Goal: Understand process/instructions

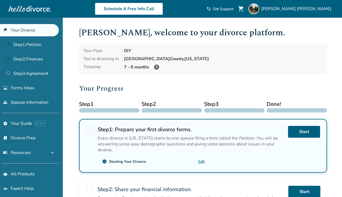
click at [209, 82] on div "[PERSON_NAME] , welcome to your divorce platform. Your Plan: DIY You're divorci…" at bounding box center [203, 180] width 248 height 308
click at [45, 48] on link "Step 1 : Petition" at bounding box center [29, 44] width 59 height 12
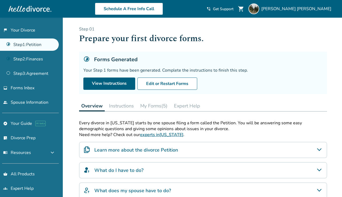
click at [118, 108] on button "Instructions" at bounding box center [121, 105] width 29 height 11
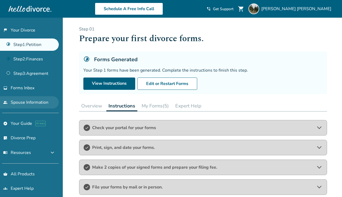
click at [30, 106] on link "people Spouse Information" at bounding box center [29, 102] width 59 height 12
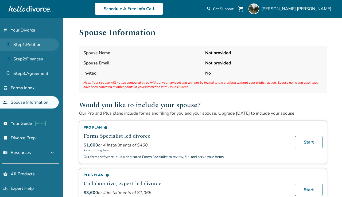
click at [34, 47] on link "Step 1 : Petition" at bounding box center [29, 44] width 59 height 12
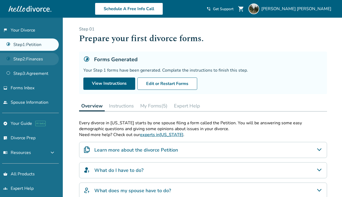
click at [41, 62] on link "Step 2 : Finances" at bounding box center [29, 59] width 59 height 12
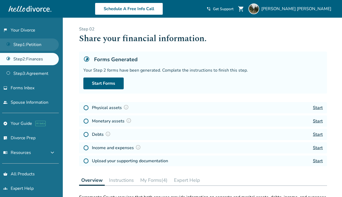
click at [42, 44] on link "Step 1 : Petition" at bounding box center [29, 44] width 59 height 12
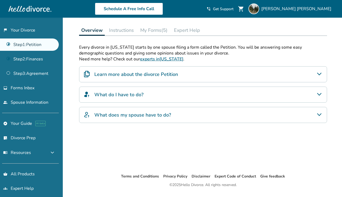
scroll to position [75, 0]
click at [146, 78] on h4 "Learn more about the divorce Petition" at bounding box center [136, 74] width 84 height 7
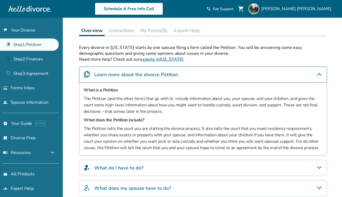
click at [146, 78] on h4 "Learn more about the divorce Petition" at bounding box center [136, 74] width 84 height 7
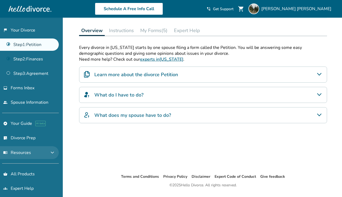
click at [42, 152] on button "menu_book Resources expand_more" at bounding box center [29, 152] width 59 height 13
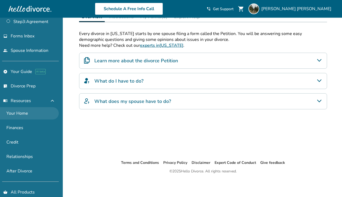
scroll to position [54, 0]
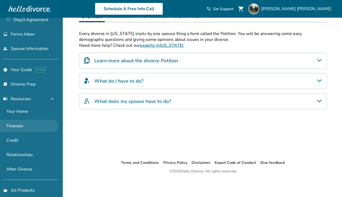
click at [37, 127] on link "Finances" at bounding box center [29, 126] width 59 height 12
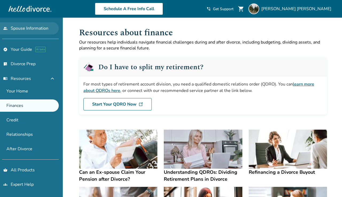
scroll to position [75, 0]
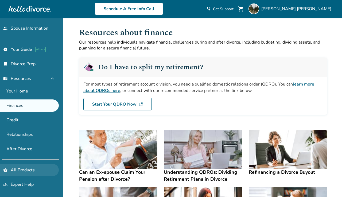
click at [23, 171] on link "shopping_basket All Products" at bounding box center [29, 170] width 59 height 12
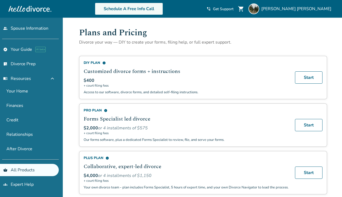
click at [163, 9] on link "Schedule A Free Info Call" at bounding box center [129, 9] width 68 height 12
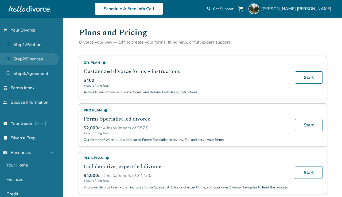
click at [29, 61] on link "Step 2 : Finances" at bounding box center [29, 59] width 59 height 12
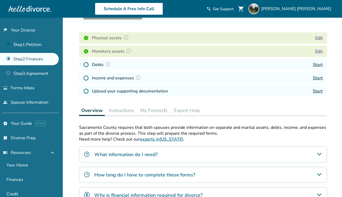
scroll to position [73, 0]
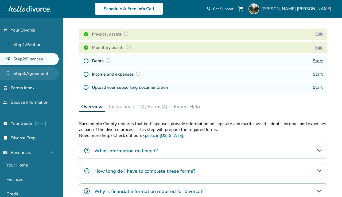
click at [23, 73] on link "Step 3 : Agreement" at bounding box center [29, 73] width 59 height 12
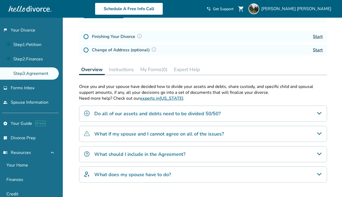
scroll to position [73, 0]
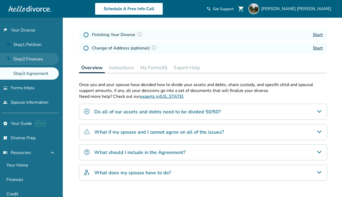
click at [34, 62] on link "Step 2 : Finances" at bounding box center [29, 59] width 59 height 12
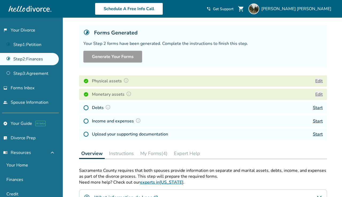
scroll to position [27, 0]
click at [77, 67] on div "Step 0 2 Share your financial information. Forms Generated Your Step 2 forms ha…" at bounding box center [203, 145] width 256 height 308
